Goal: Task Accomplishment & Management: Manage account settings

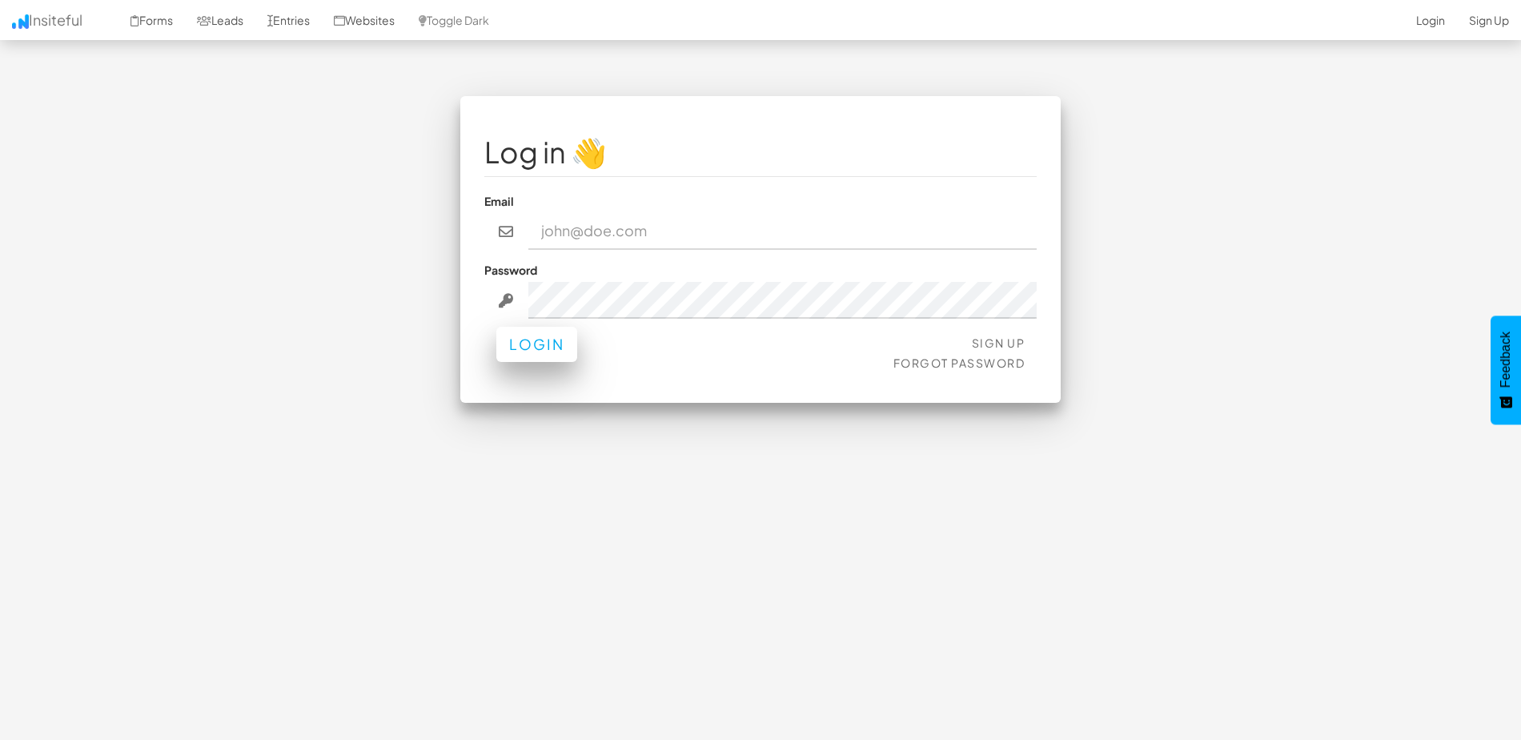
type input "[EMAIL_ADDRESS][DOMAIN_NAME]"
click at [549, 344] on button "Login" at bounding box center [536, 344] width 81 height 35
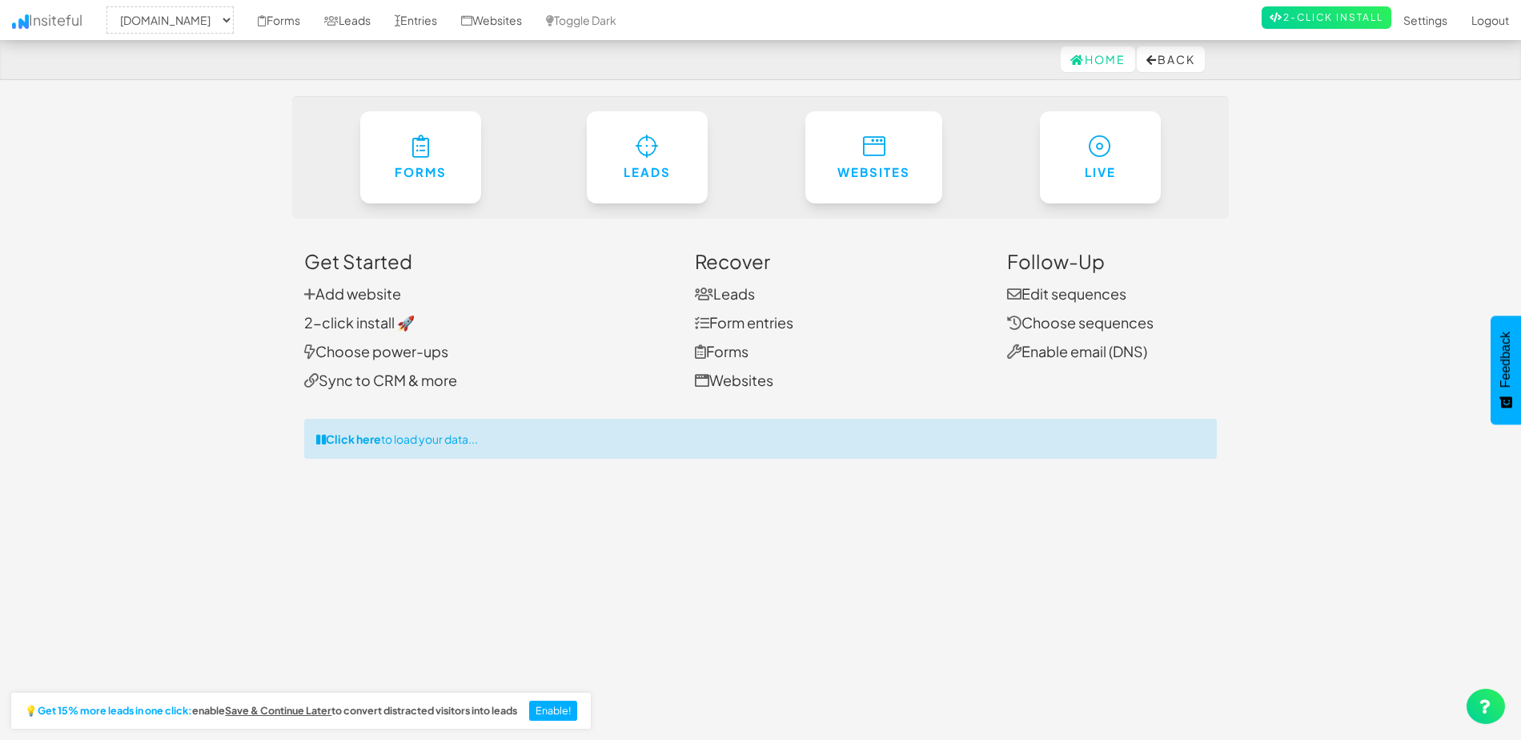
select select "2371"
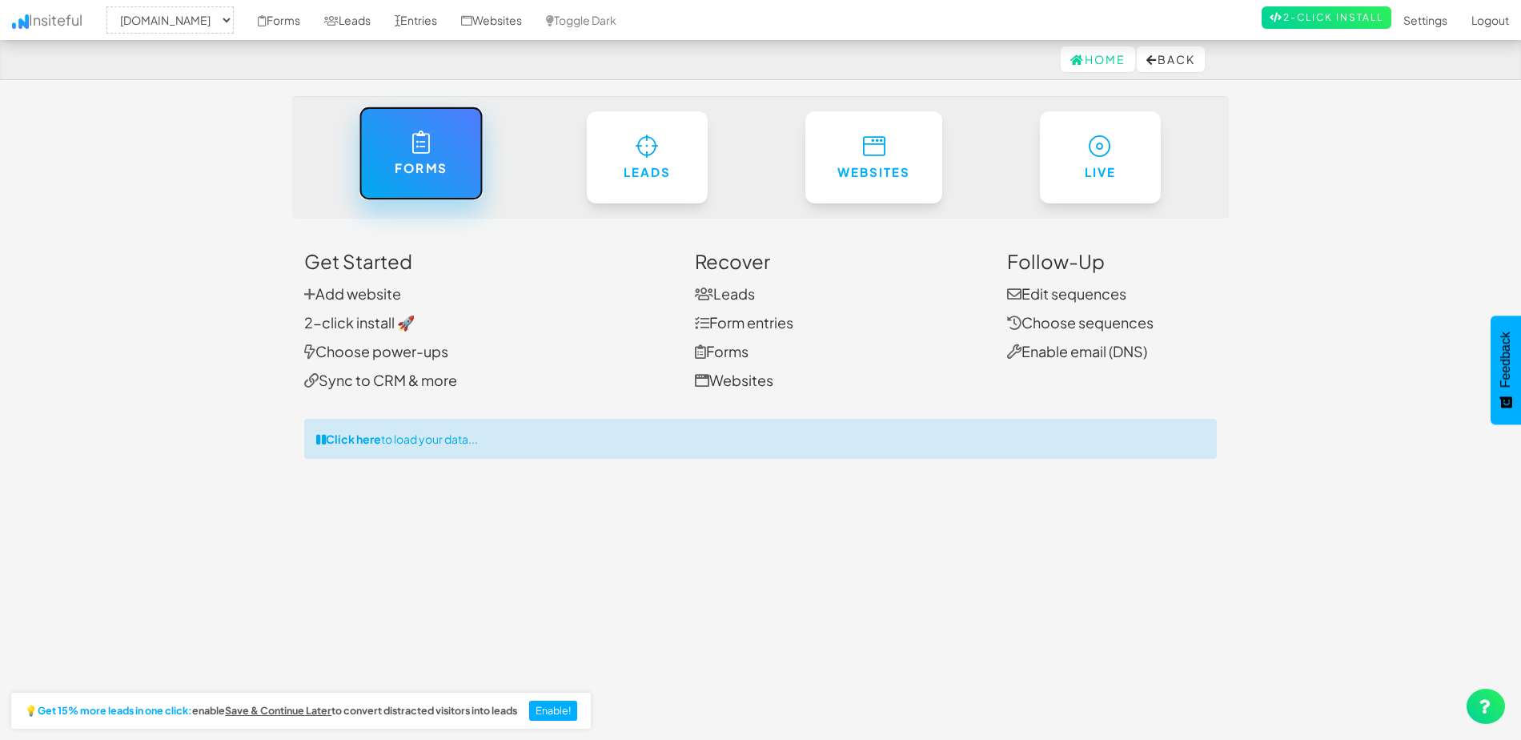
click at [421, 153] on icon at bounding box center [420, 142] width 17 height 23
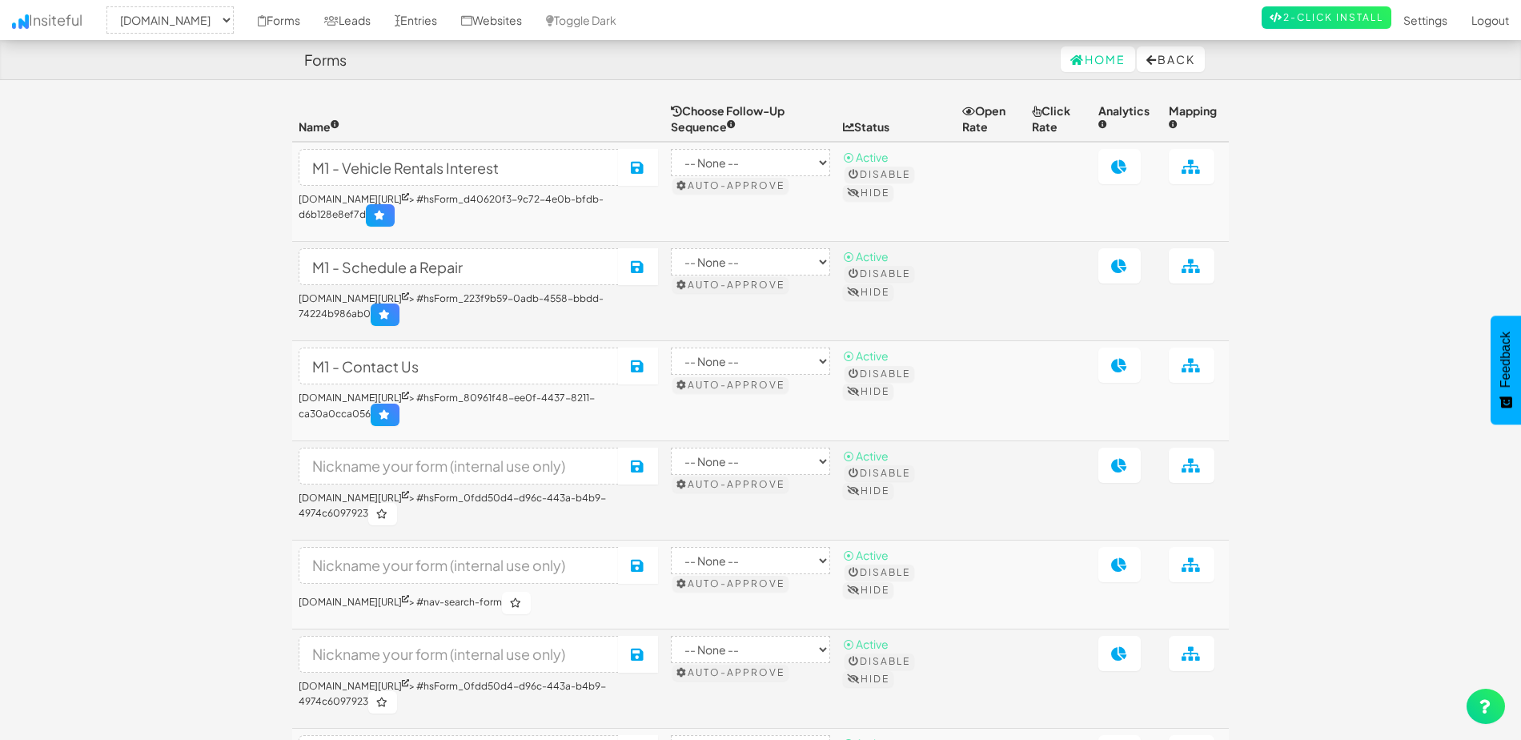
select select "2371"
click at [1414, 21] on link "Settings" at bounding box center [1426, 20] width 68 height 40
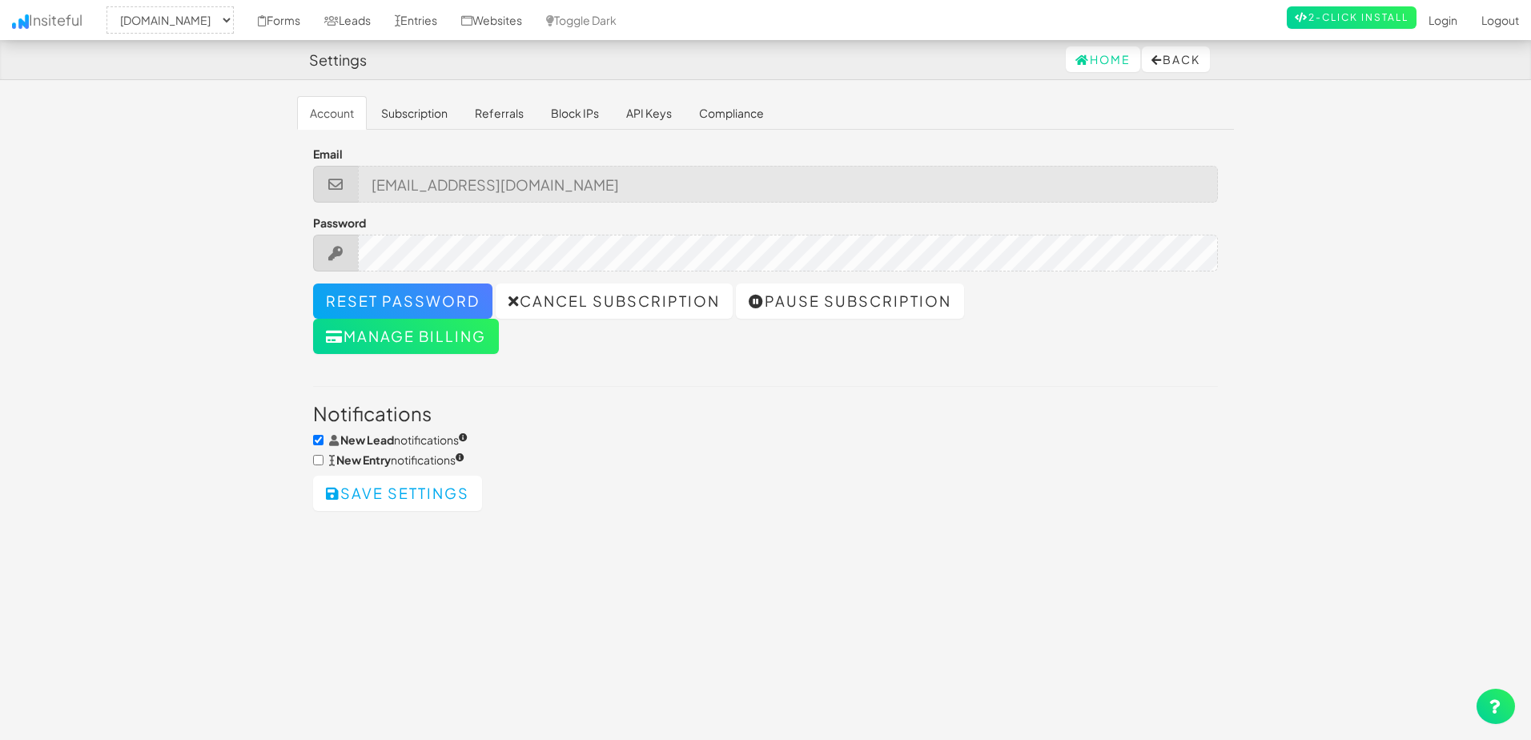
select select "2371"
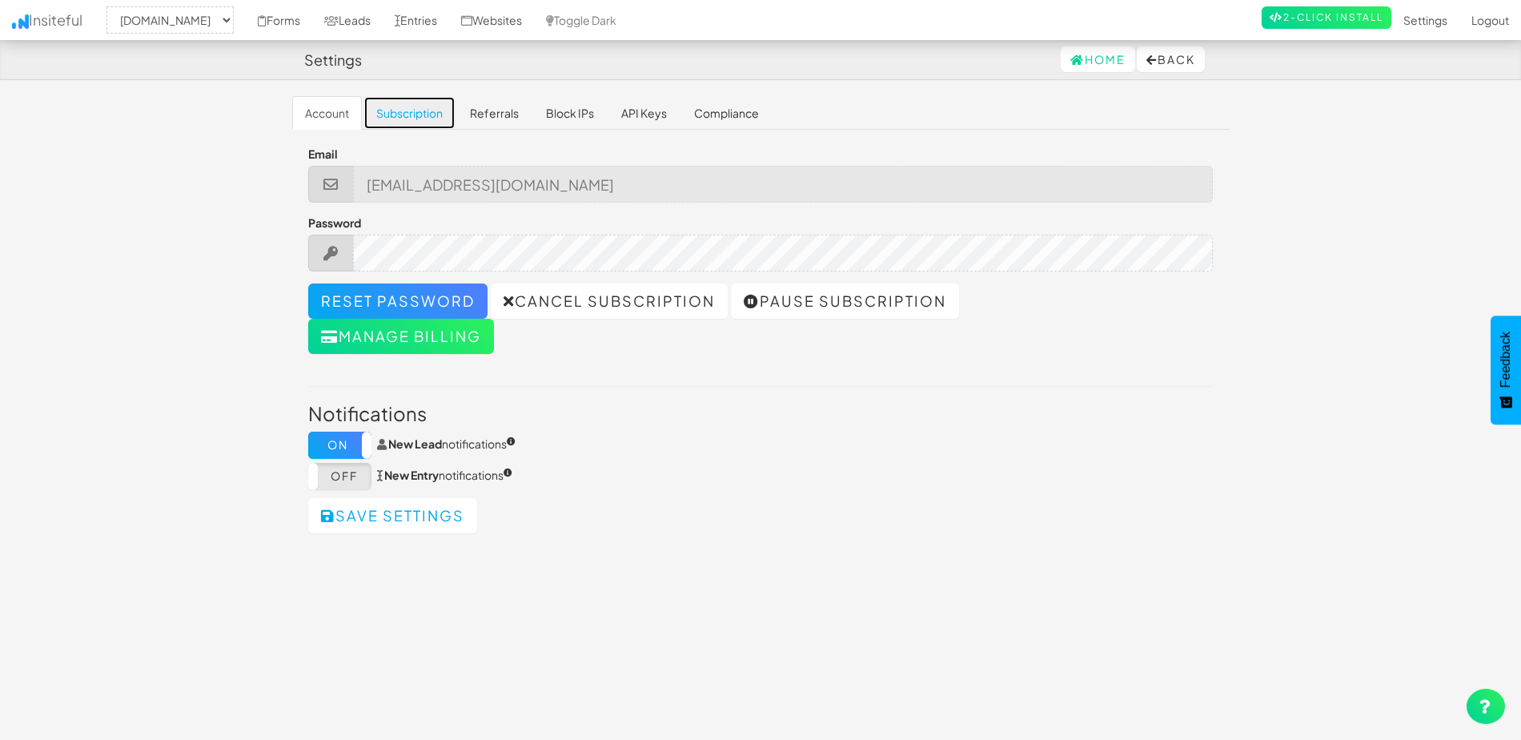
click at [404, 113] on link "Subscription" at bounding box center [410, 113] width 92 height 34
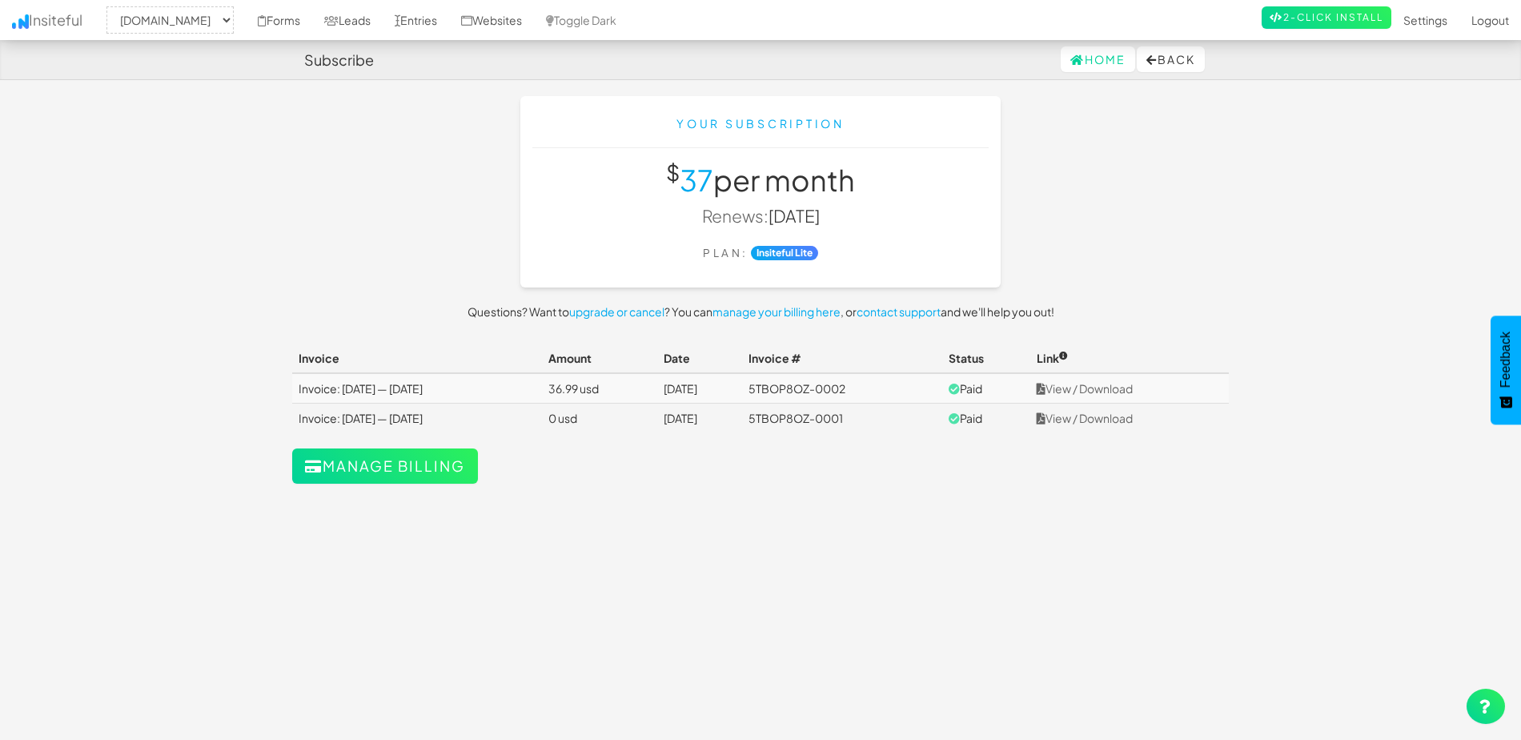
select select "2371"
click at [1103, 389] on link "View / Download" at bounding box center [1085, 388] width 96 height 14
click at [287, 17] on link "Forms" at bounding box center [279, 20] width 66 height 40
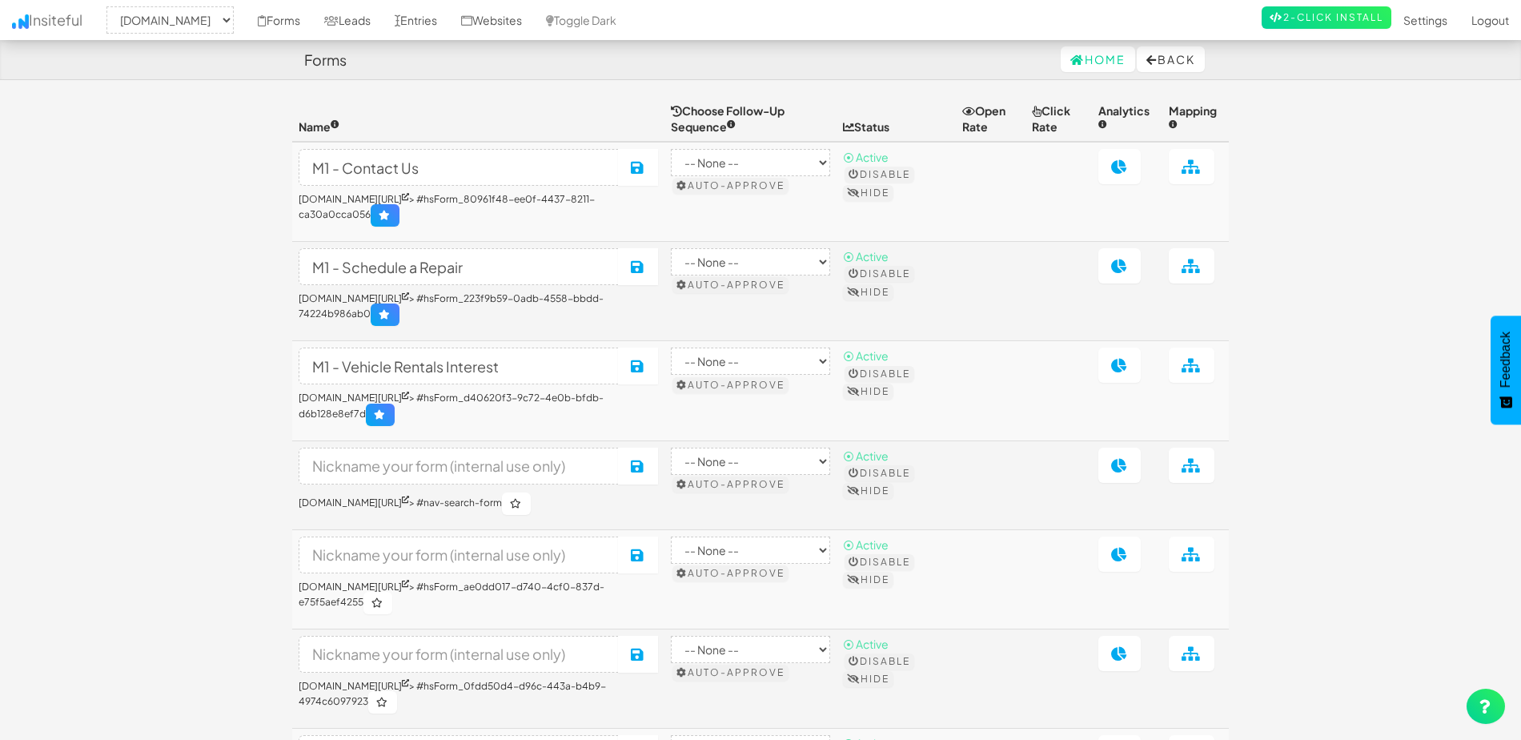
select select "2371"
click at [369, 14] on link "Leads" at bounding box center [347, 20] width 70 height 40
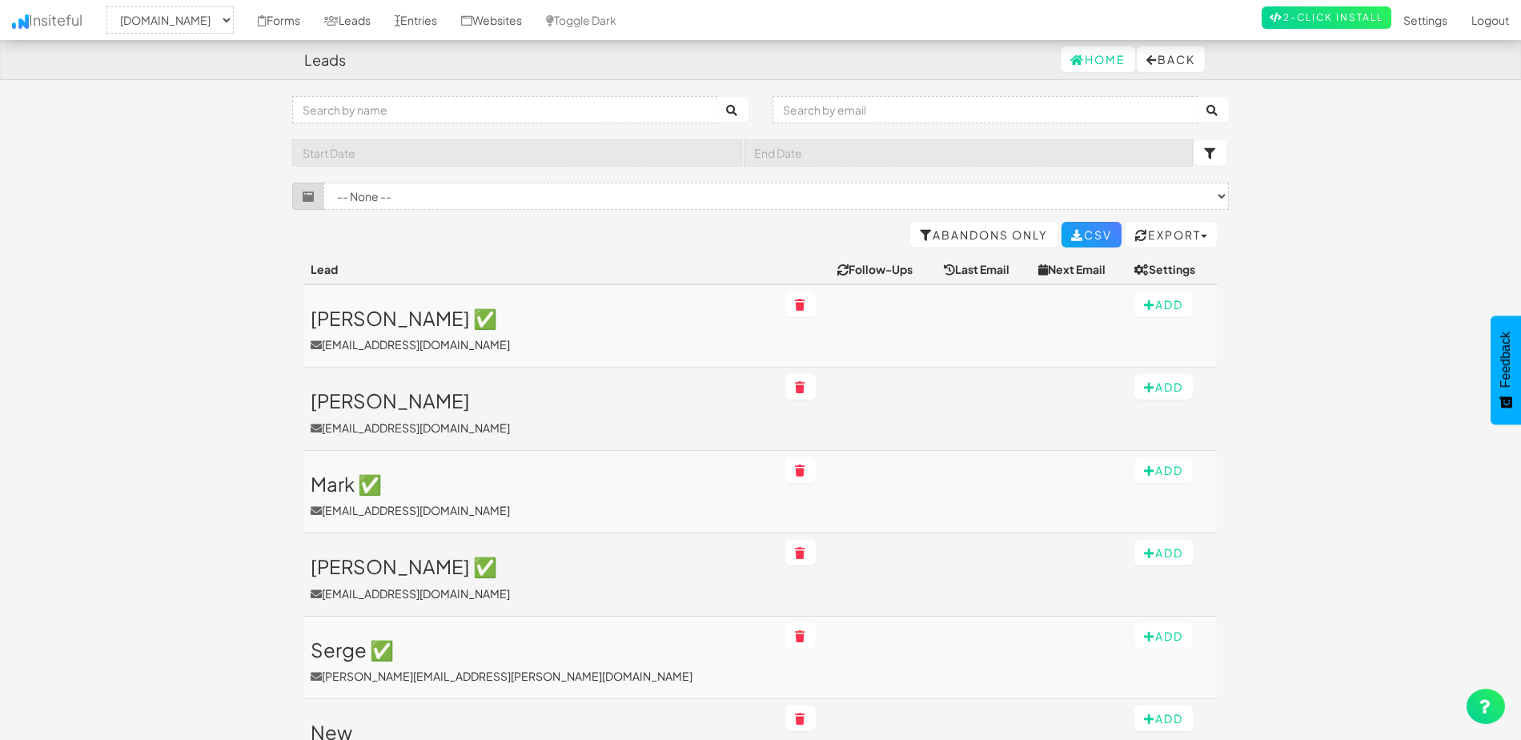
select select "2371"
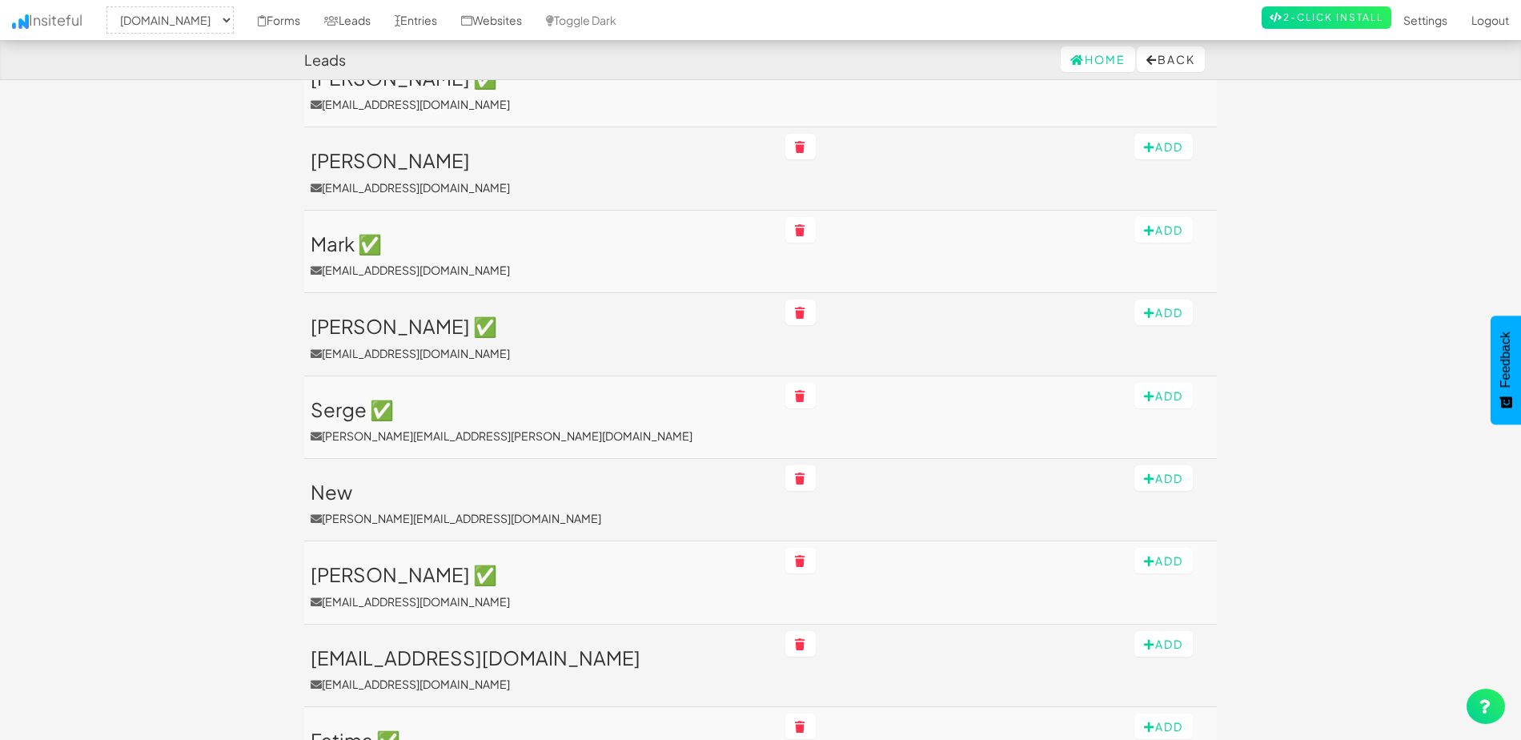
scroll to position [320, 0]
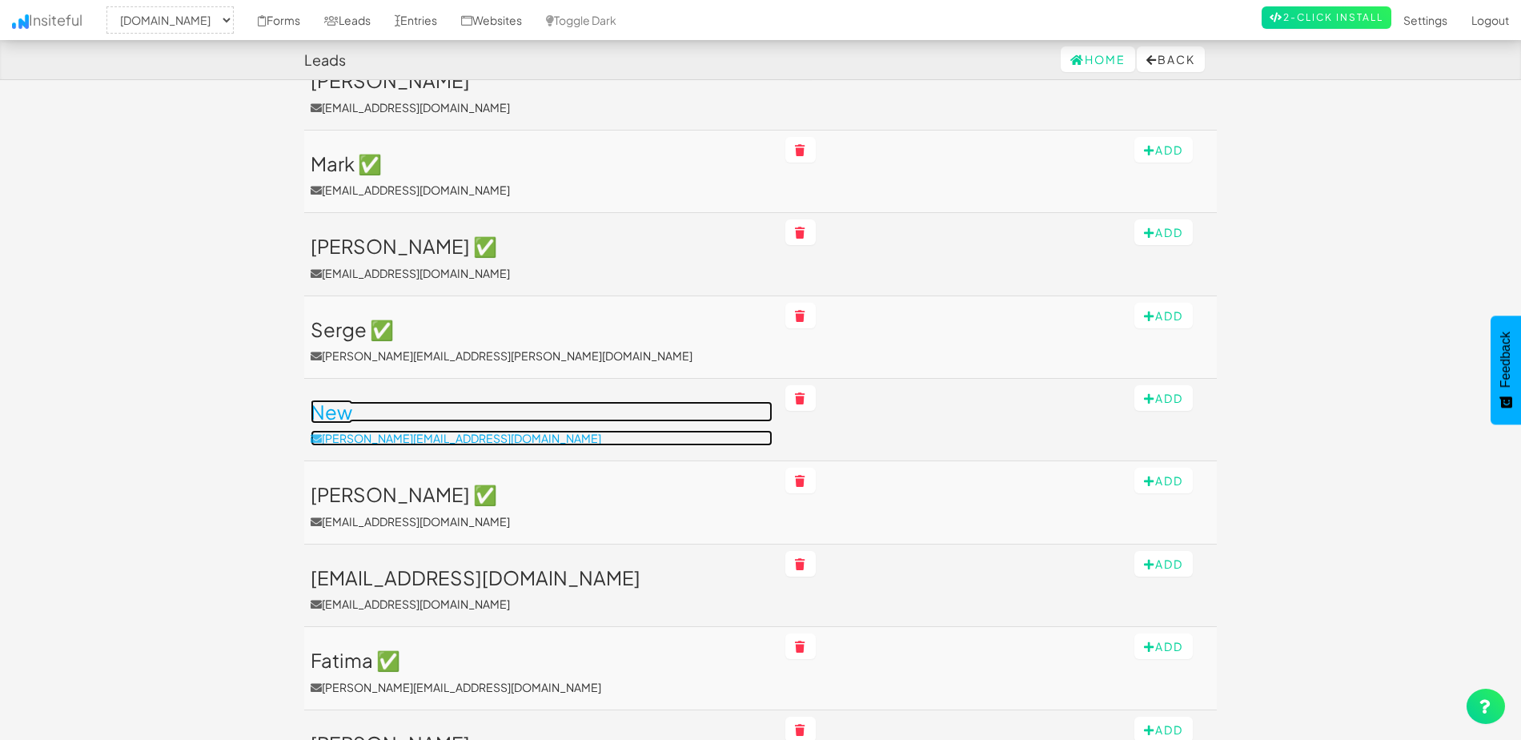
click at [432, 412] on h3 "New" at bounding box center [542, 411] width 462 height 21
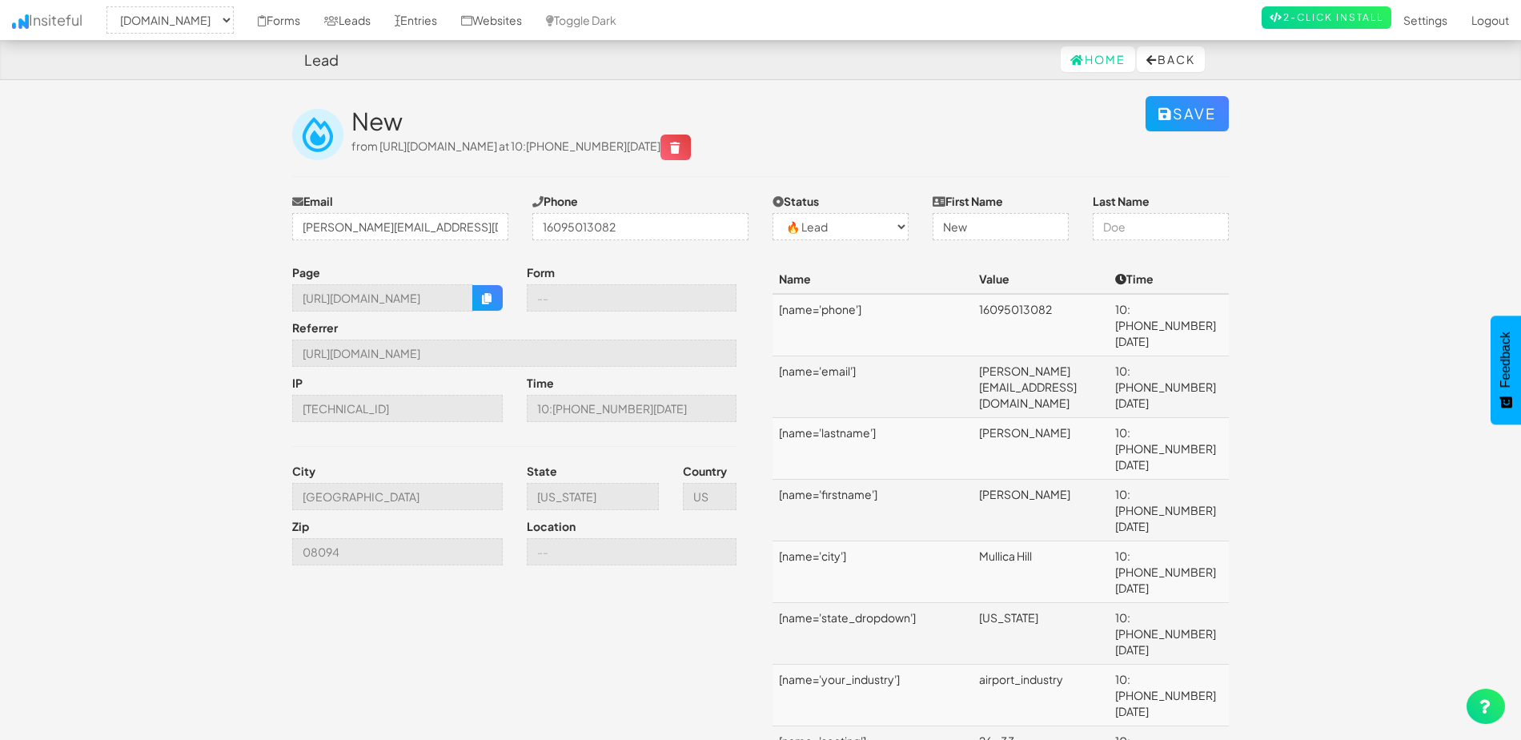
select select "2371"
select select "0"
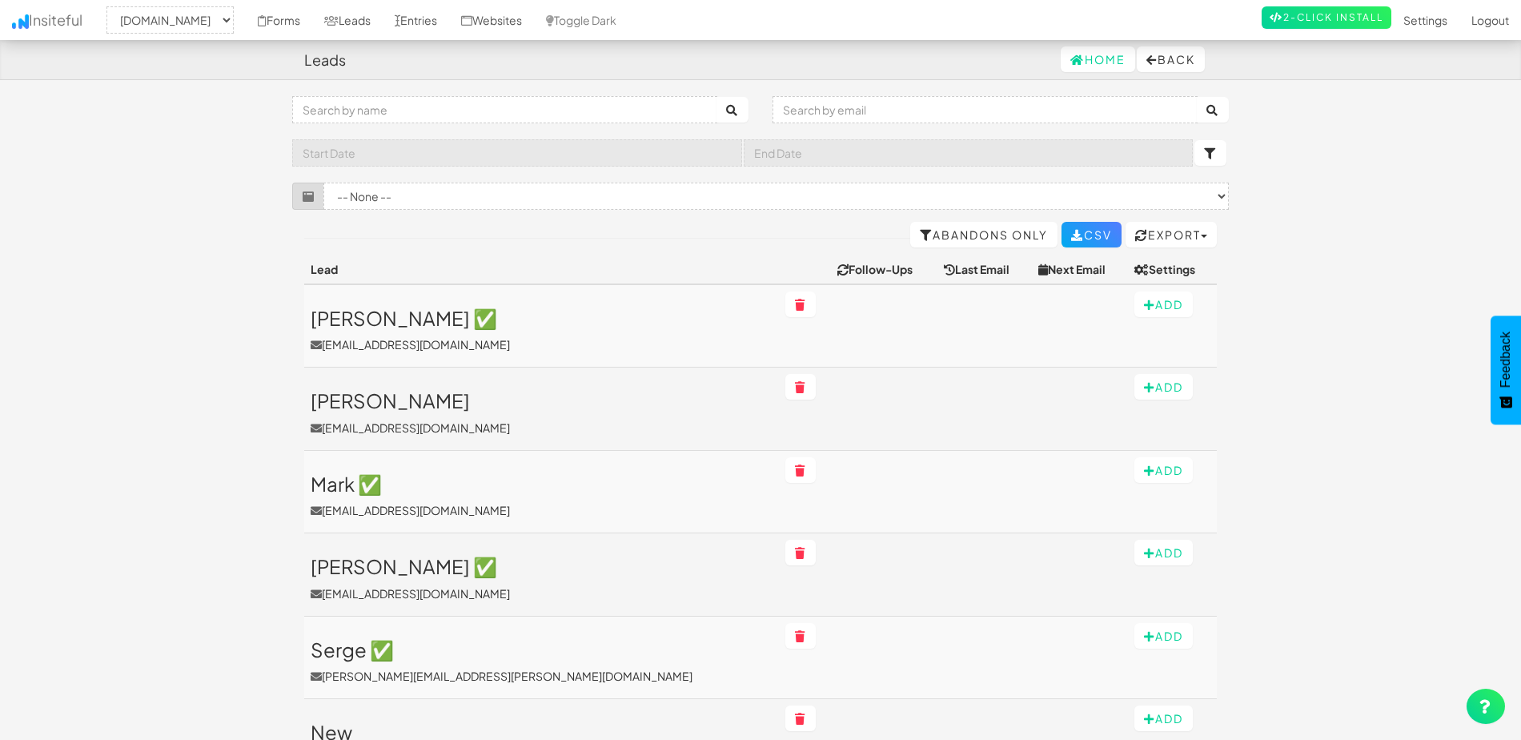
select select "2371"
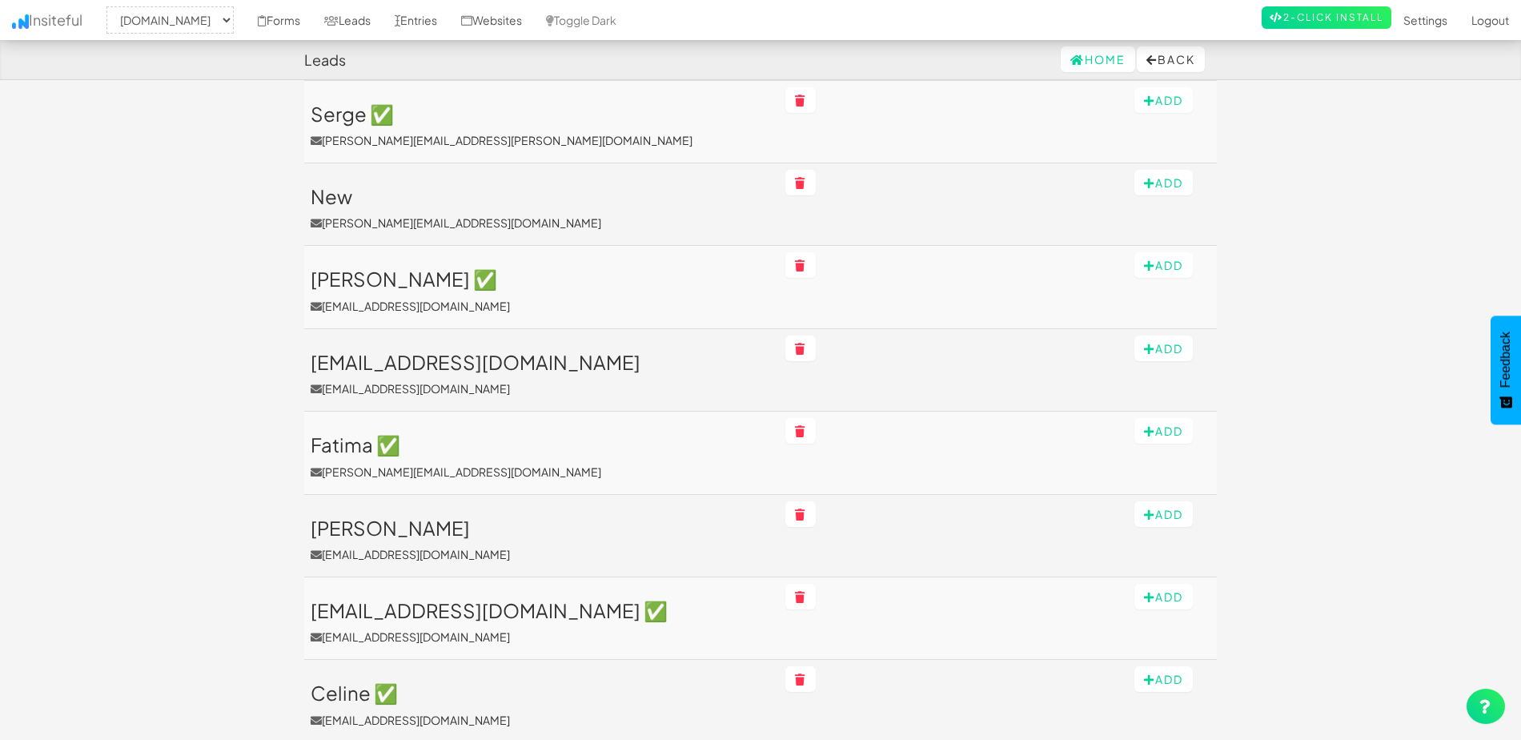
scroll to position [562, 0]
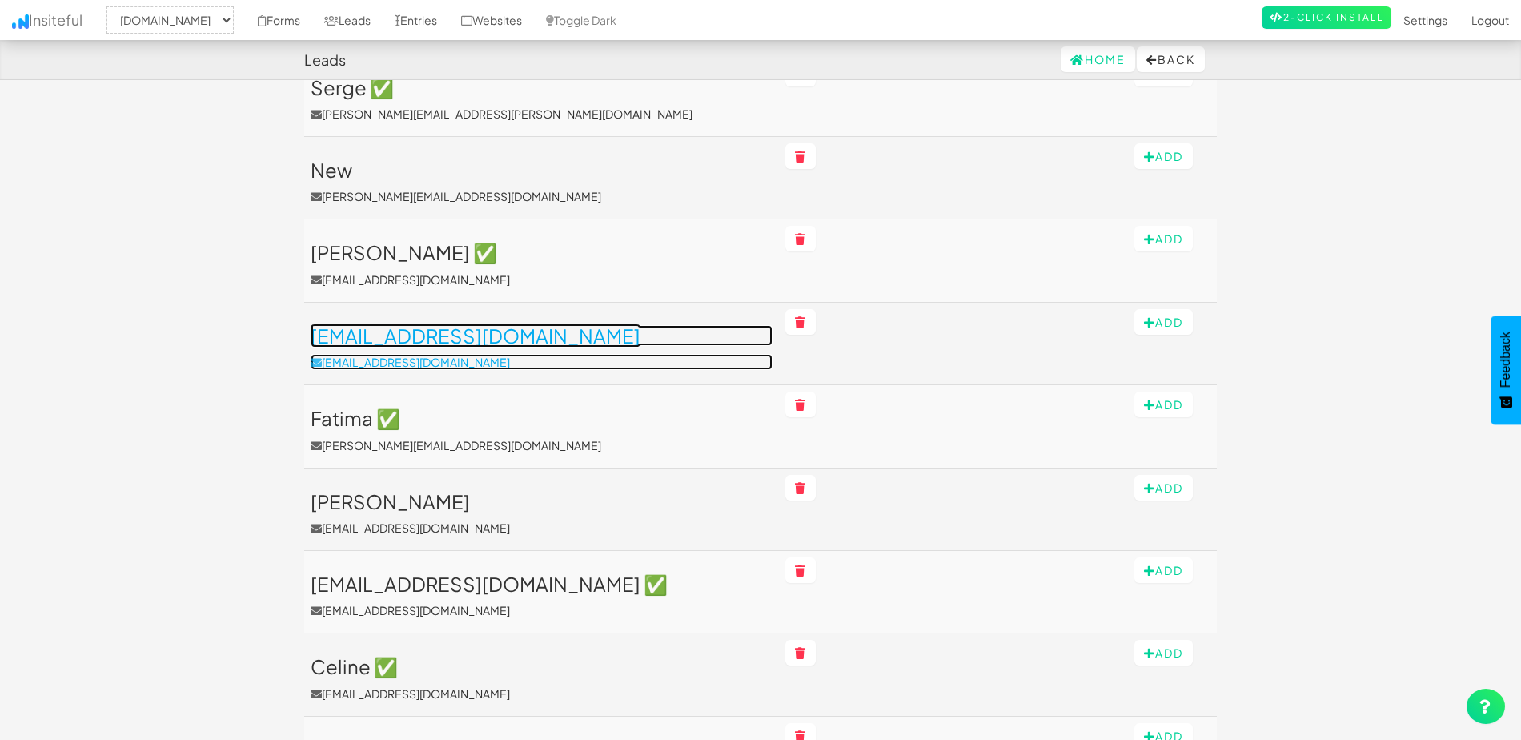
click at [605, 331] on h3 "[EMAIL_ADDRESS][DOMAIN_NAME]" at bounding box center [542, 335] width 462 height 21
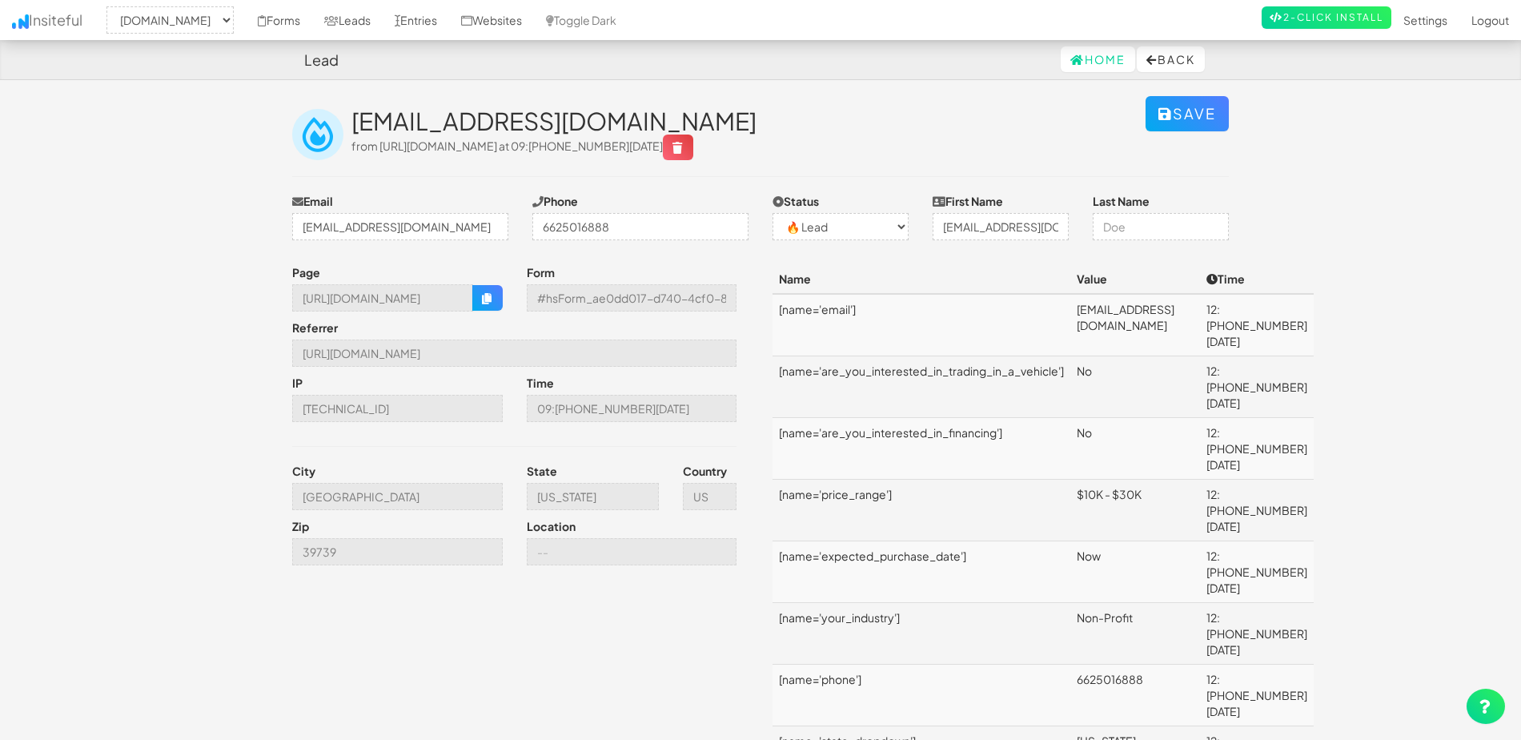
select select "2371"
select select "0"
click at [902, 221] on select "-- None -- ✅ Conversion 🔥 Lead Unknown" at bounding box center [841, 226] width 136 height 27
click at [898, 179] on div "Save [EMAIL_ADDRESS][DOMAIN_NAME] from [URL][DOMAIN_NAME] at 09:[PHONE_NUMBER][…" at bounding box center [760, 144] width 961 height 97
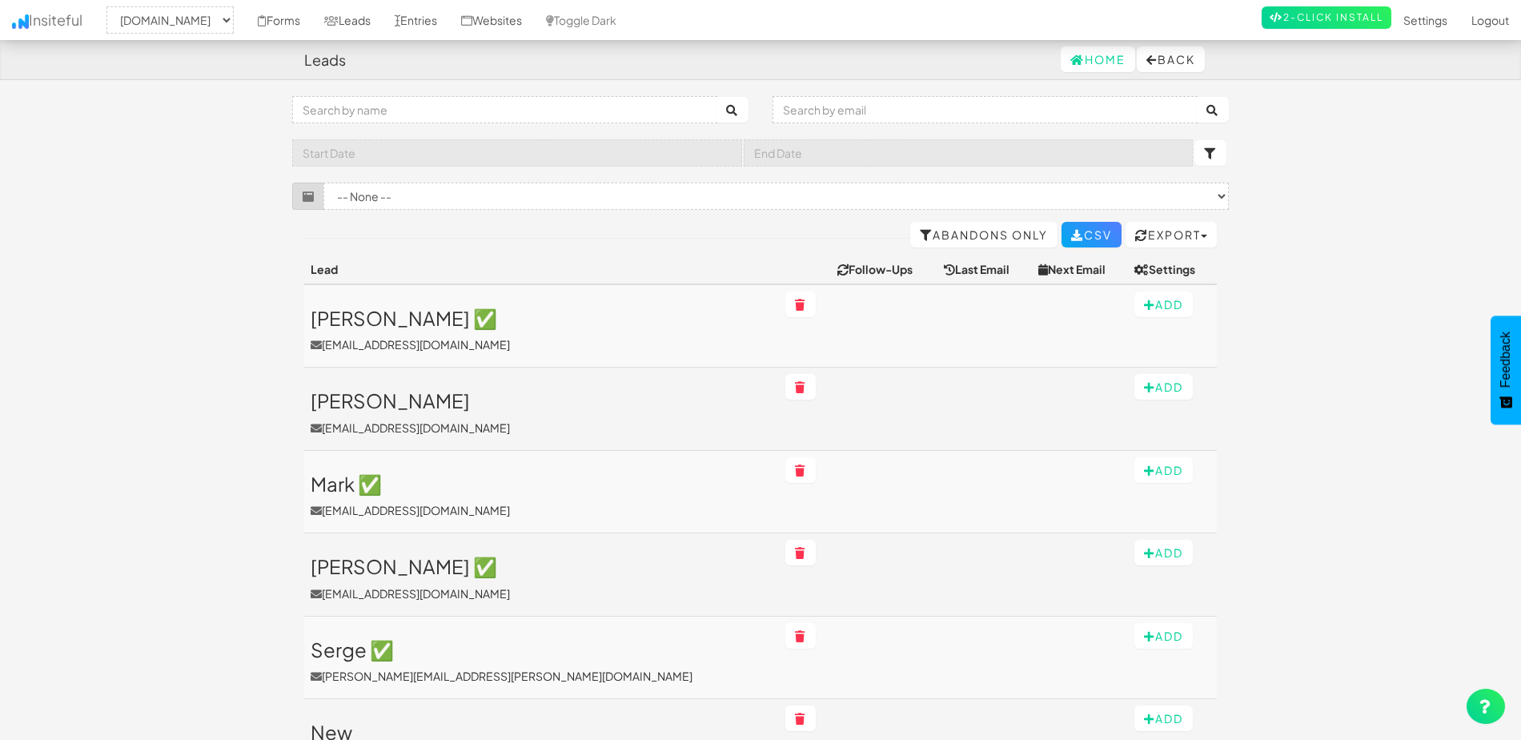
select select "2371"
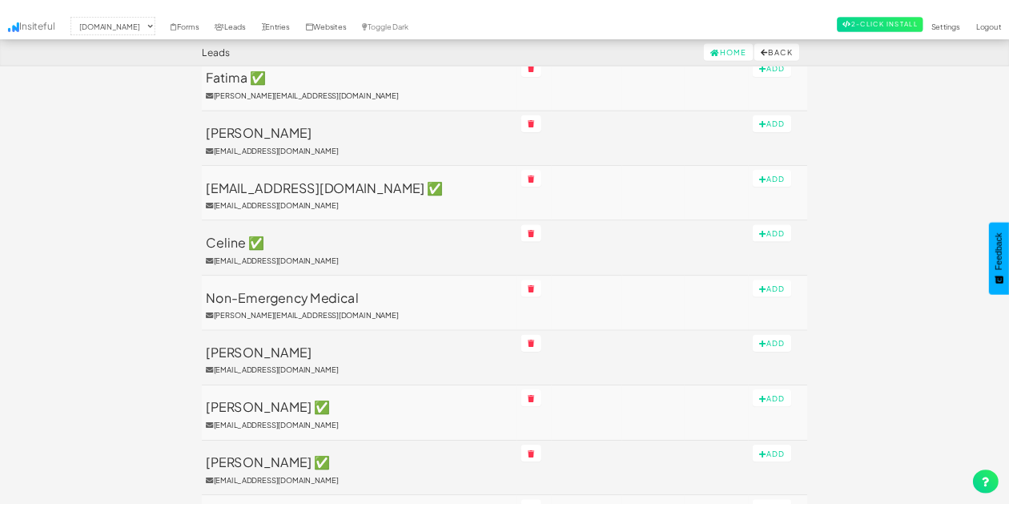
scroll to position [884, 0]
